Goal: Check status: Check status

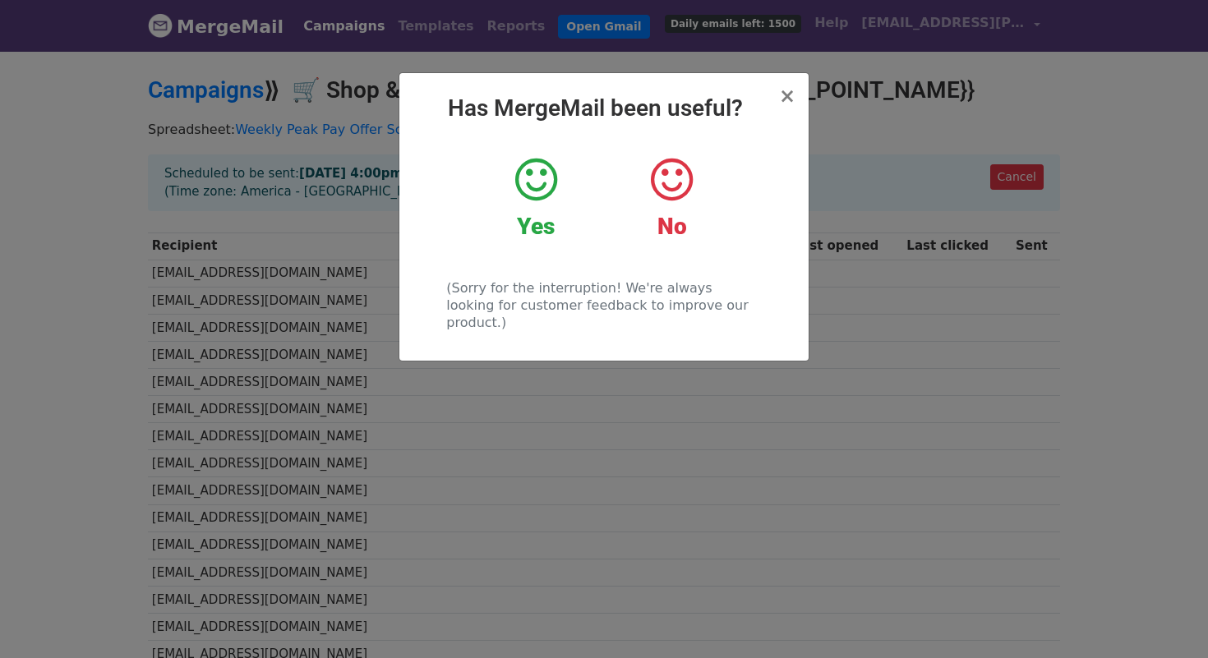
click at [798, 101] on div "× Has MergeMail been useful? Yes No (Sorry for the interruption! We're always l…" at bounding box center [603, 217] width 409 height 288
click at [788, 101] on span "×" at bounding box center [787, 96] width 16 height 23
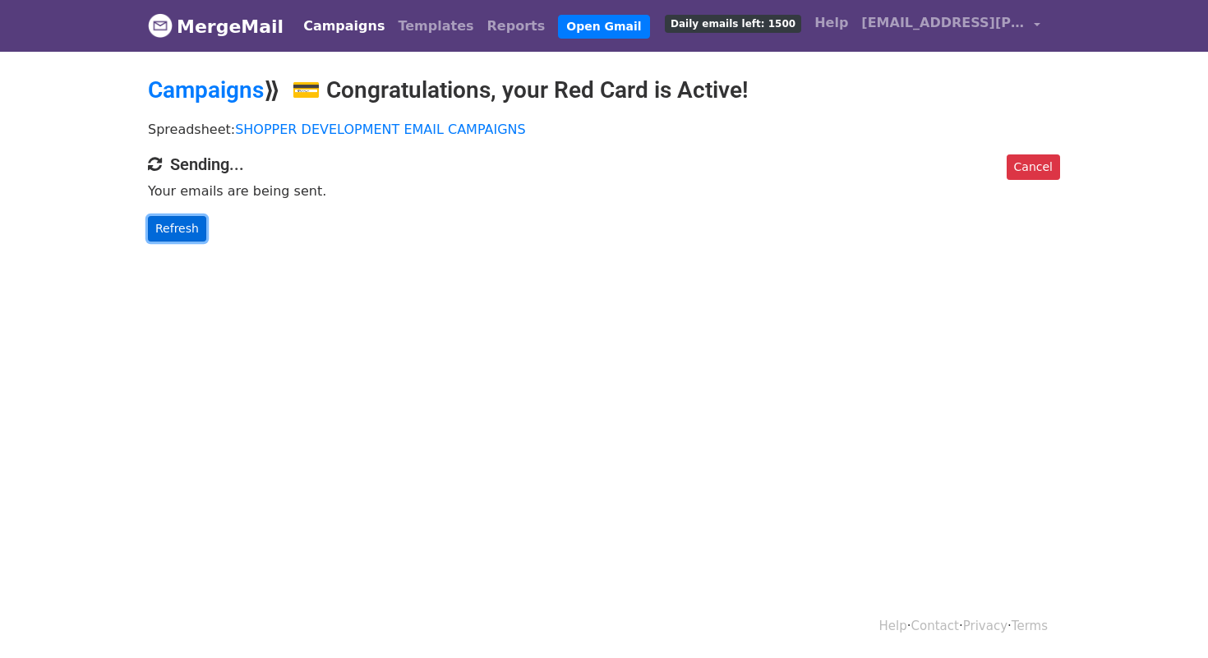
click at [189, 229] on link "Refresh" at bounding box center [177, 228] width 58 height 25
click at [190, 229] on link "Refresh" at bounding box center [177, 228] width 58 height 25
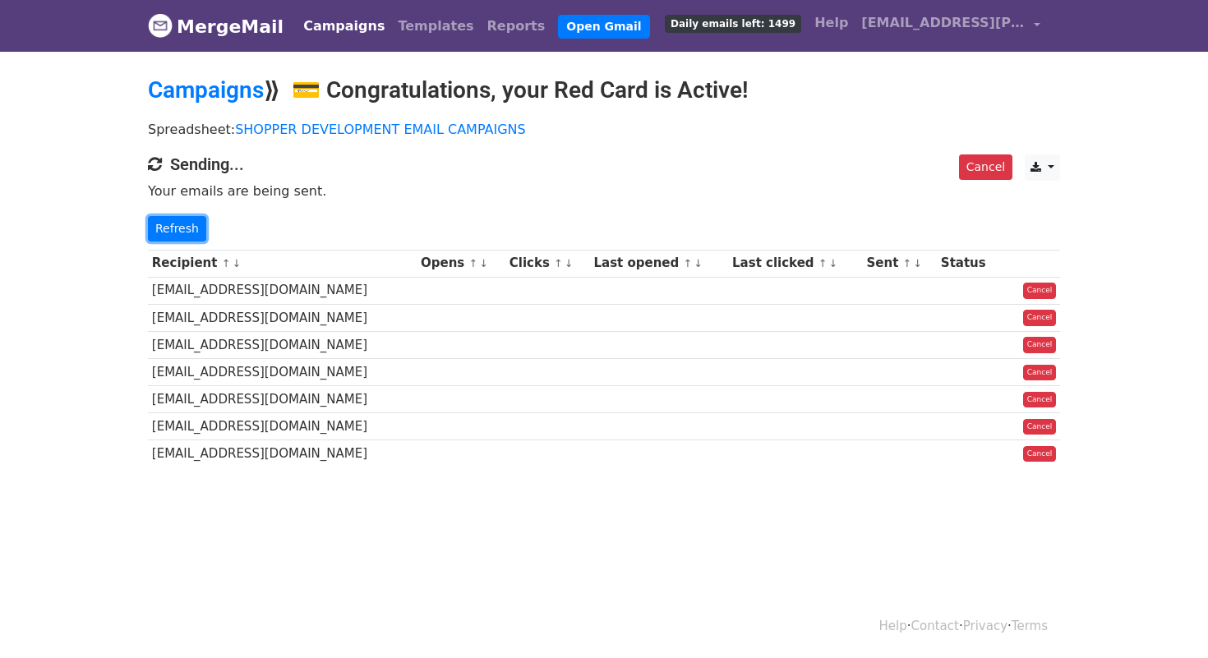
click at [190, 229] on link "Refresh" at bounding box center [177, 228] width 58 height 25
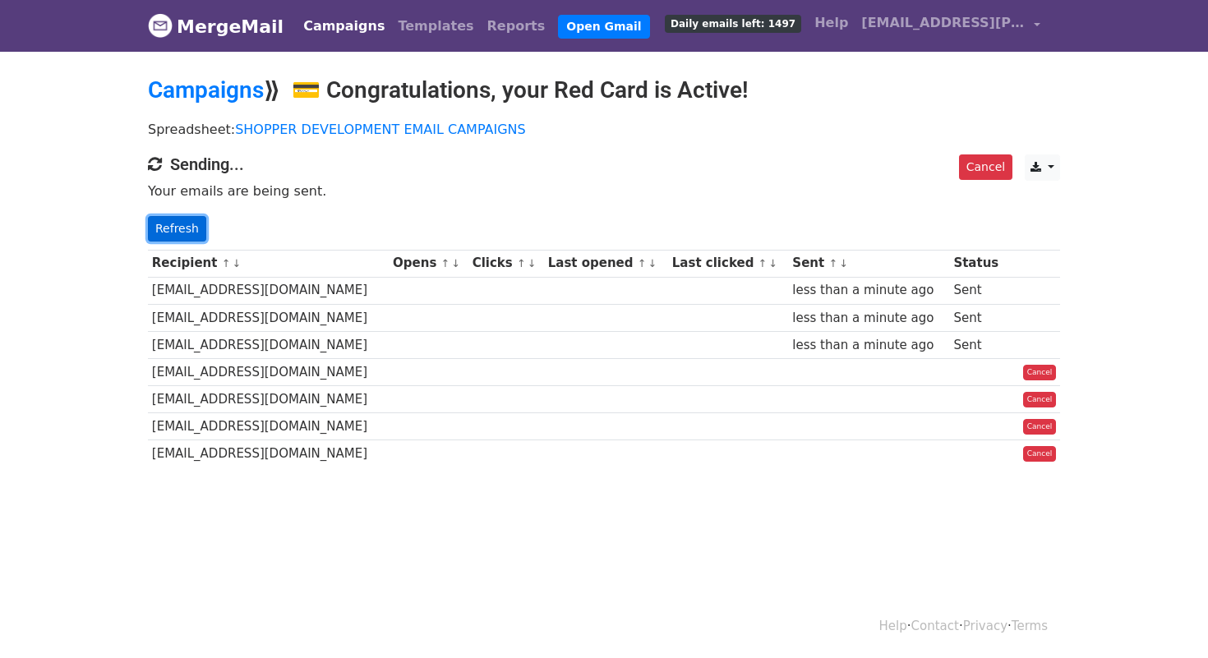
click at [191, 229] on link "Refresh" at bounding box center [177, 228] width 58 height 25
click at [192, 229] on link "Refresh" at bounding box center [177, 228] width 58 height 25
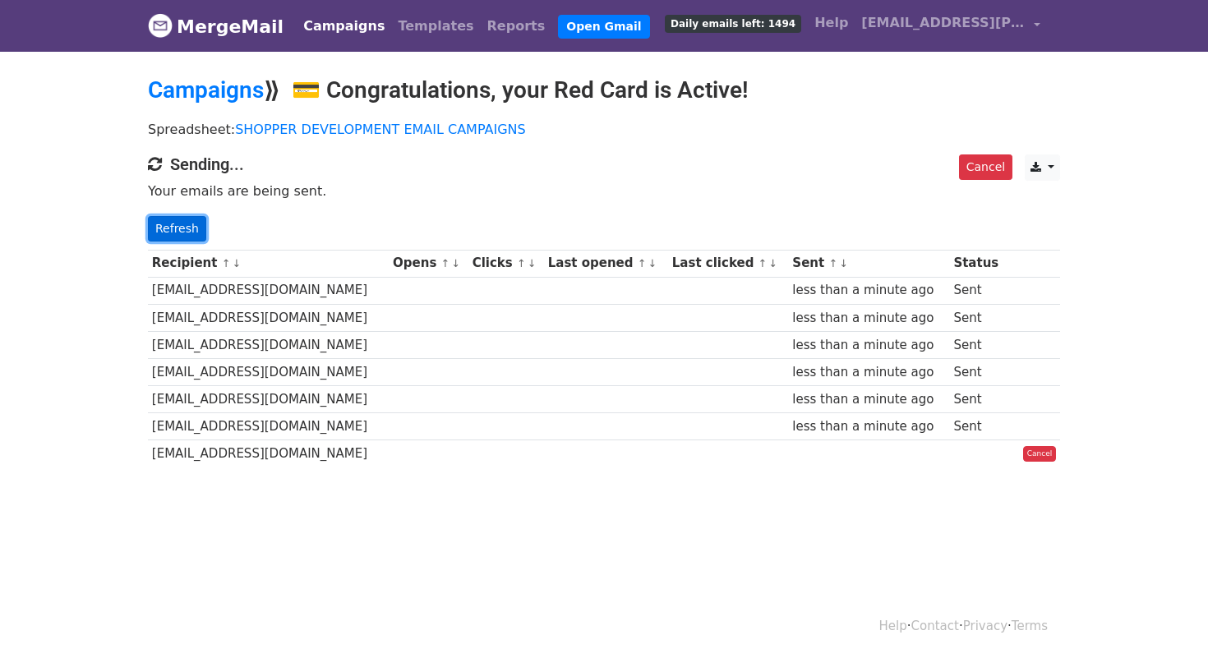
click at [193, 230] on link "Refresh" at bounding box center [177, 228] width 58 height 25
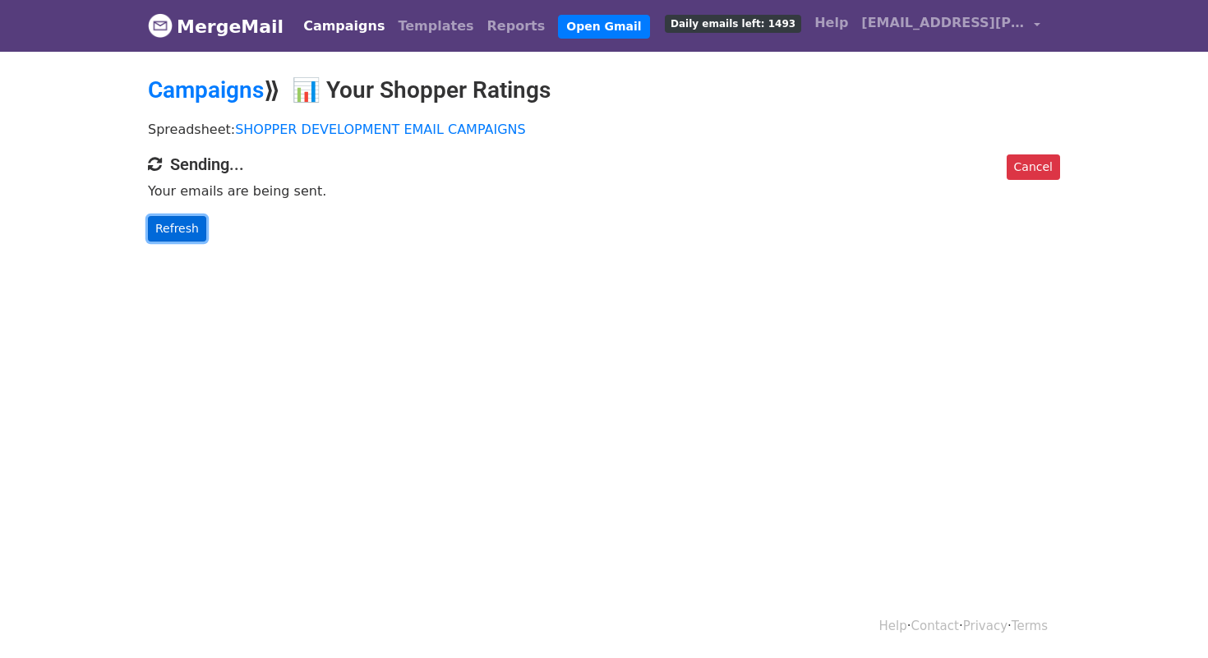
click at [171, 221] on link "Refresh" at bounding box center [177, 228] width 58 height 25
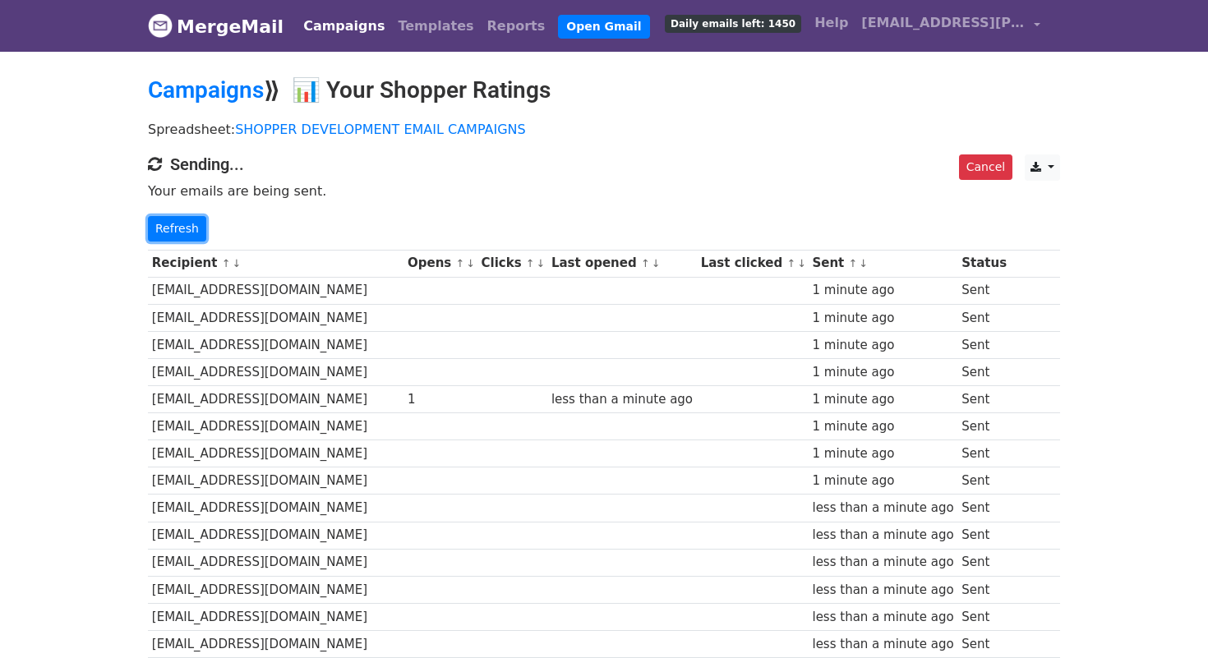
click at [171, 221] on link "Refresh" at bounding box center [177, 228] width 58 height 25
click at [180, 230] on link "Refresh" at bounding box center [177, 228] width 58 height 25
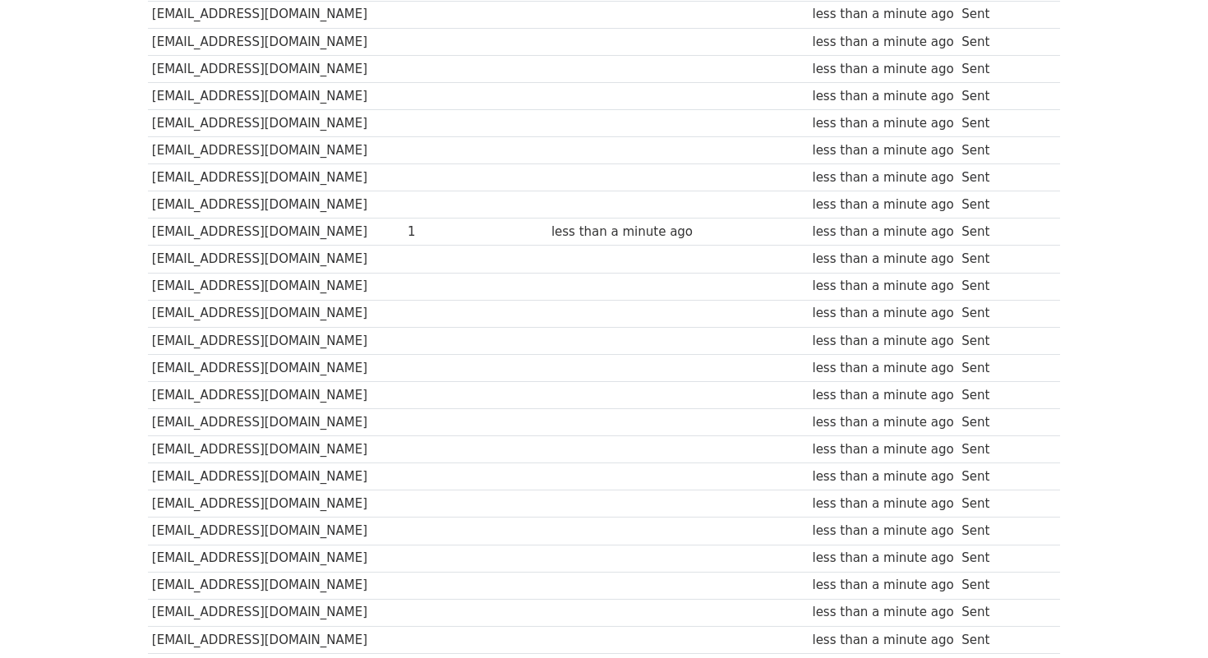
scroll to position [1178, 0]
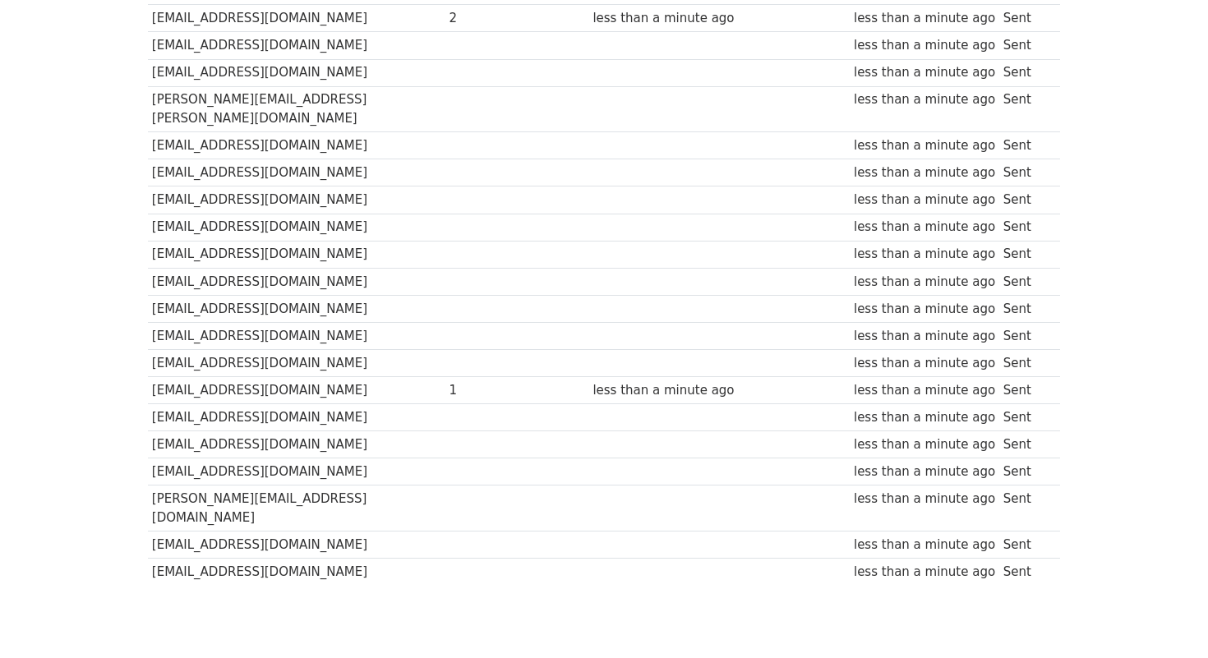
scroll to position [1665, 0]
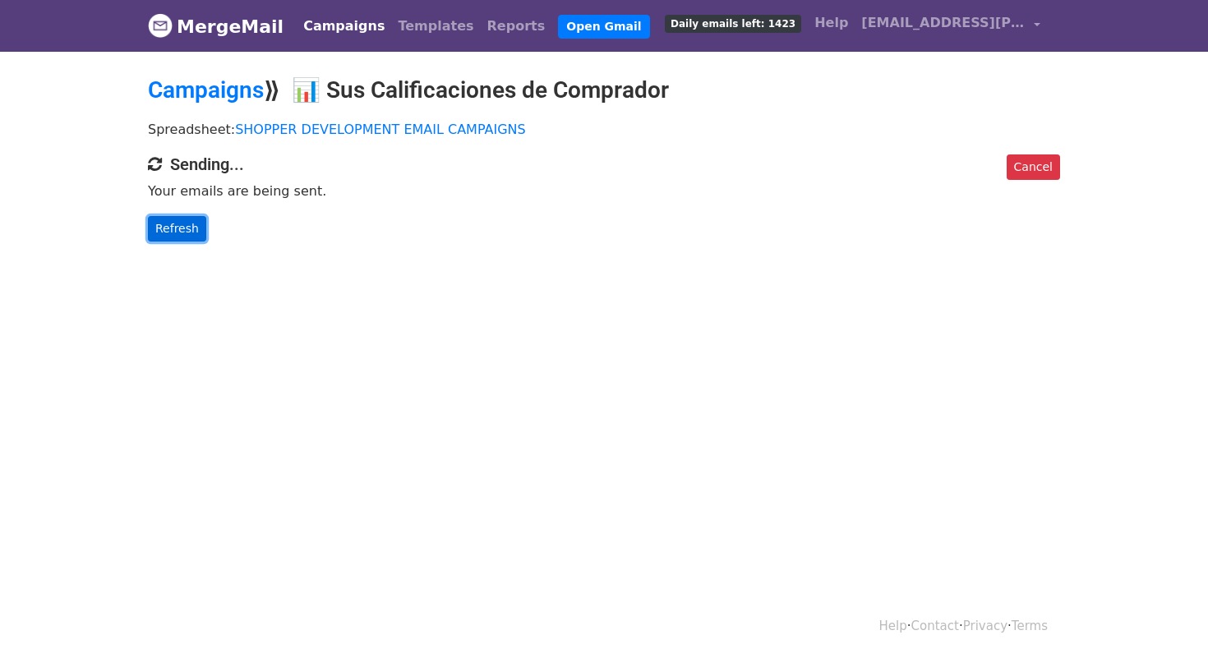
click at [196, 219] on link "Refresh" at bounding box center [177, 228] width 58 height 25
